Goal: Check status: Check status

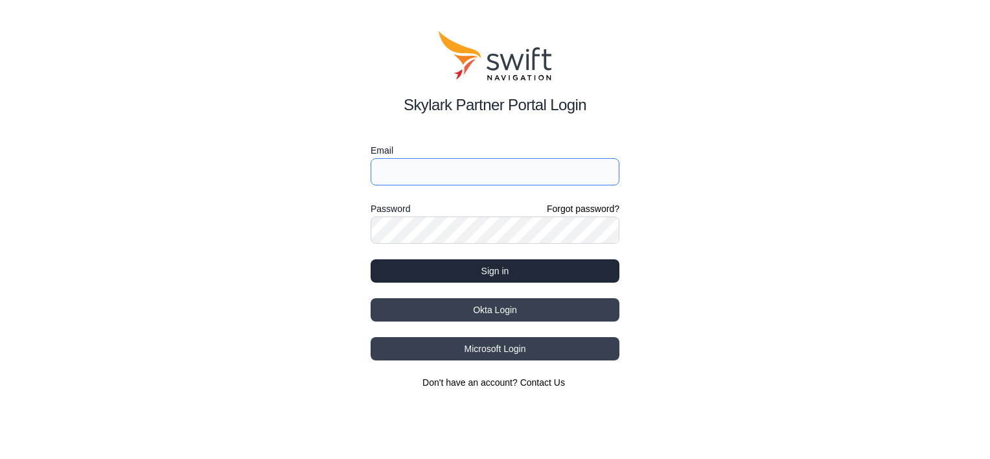
type input "[EMAIL_ADDRESS][DOMAIN_NAME]"
click at [498, 265] on button "Sign in" at bounding box center [495, 270] width 249 height 23
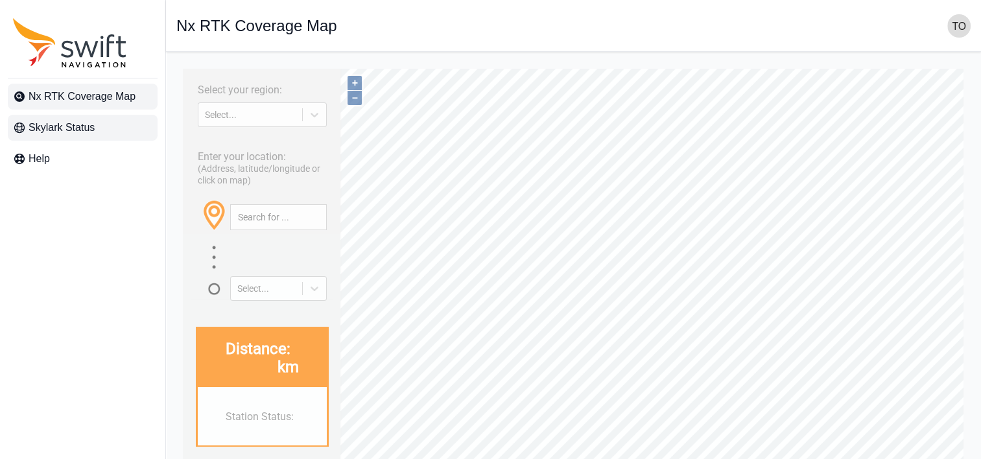
click at [51, 135] on span "Skylark Status" at bounding box center [62, 128] width 66 height 16
